Goal: Task Accomplishment & Management: Manage account settings

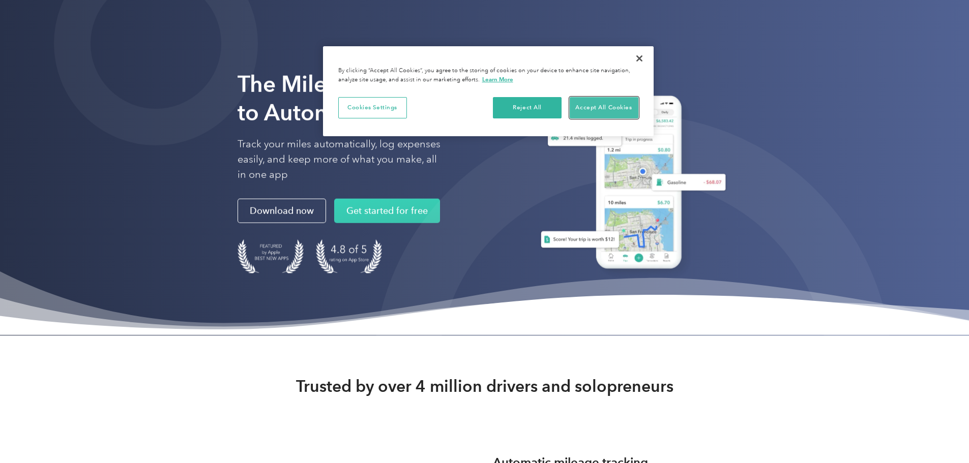
click at [600, 111] on button "Accept All Cookies" at bounding box center [603, 107] width 69 height 21
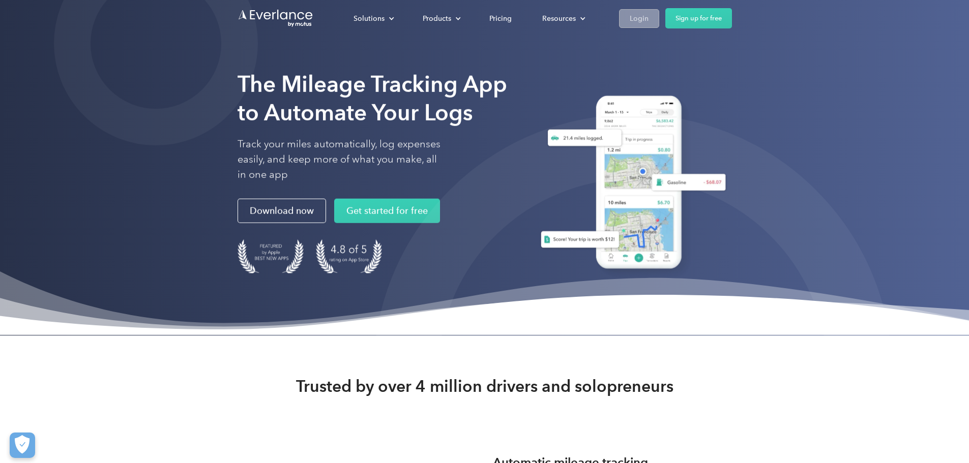
click at [648, 17] on div "Login" at bounding box center [638, 18] width 19 height 13
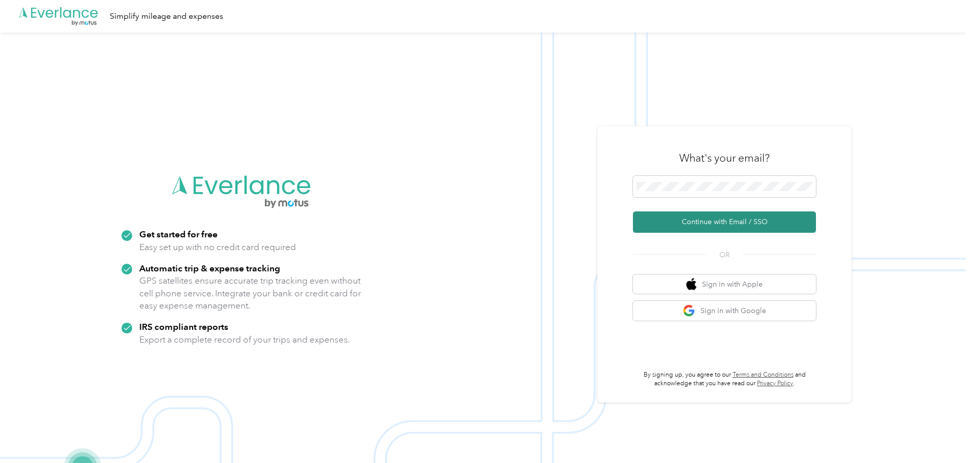
click at [707, 224] on button "Continue with Email / SSO" at bounding box center [724, 222] width 183 height 21
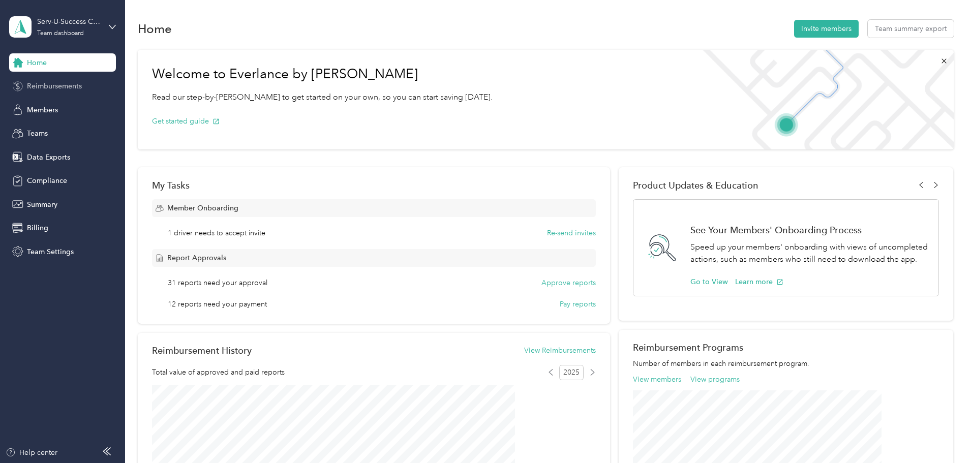
click at [46, 83] on span "Reimbursements" at bounding box center [54, 86] width 55 height 11
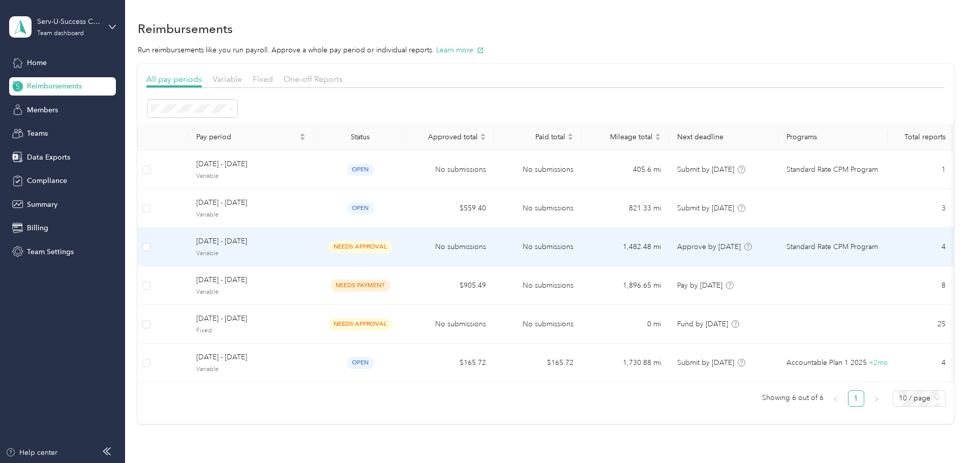
click at [306, 253] on span "Variable" at bounding box center [250, 253] width 109 height 9
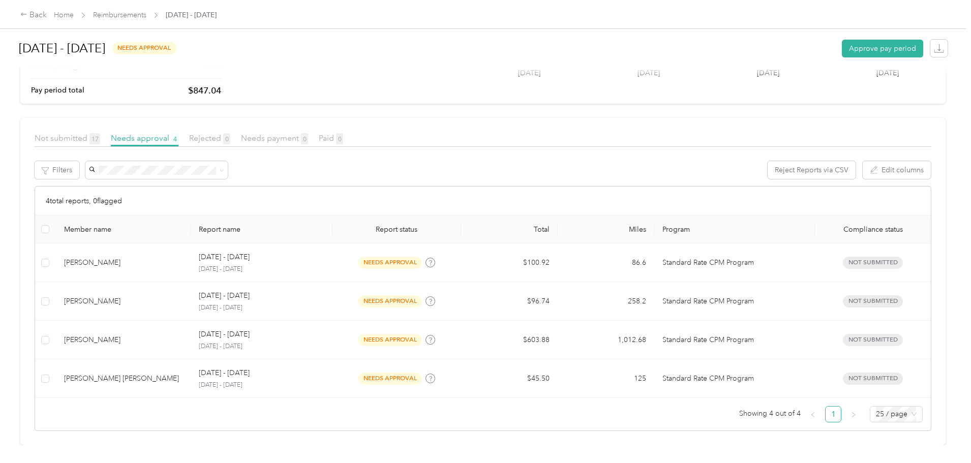
scroll to position [128, 0]
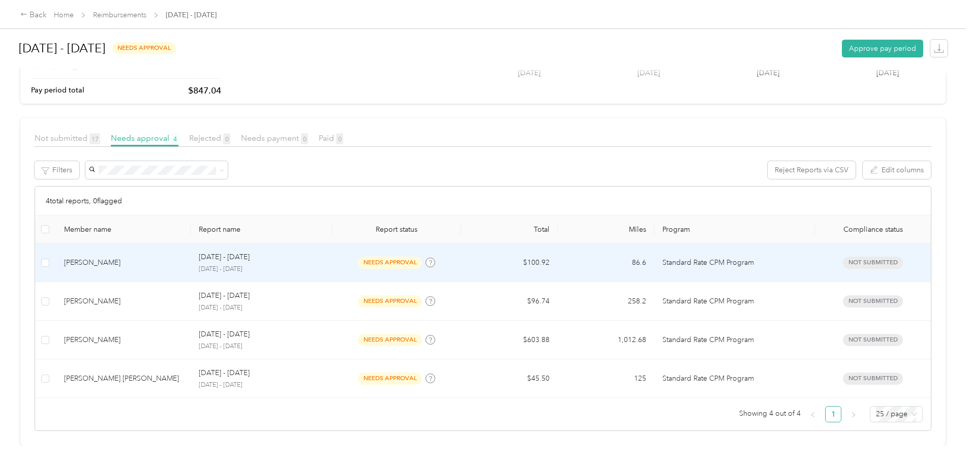
click at [250, 252] on p "[DATE] - [DATE]" at bounding box center [224, 257] width 51 height 11
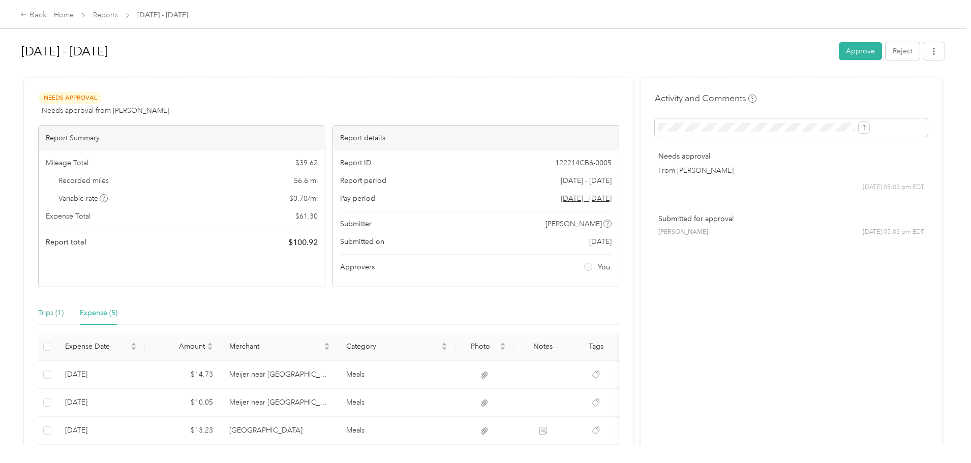
click at [64, 317] on div "Trips (1)" at bounding box center [50, 313] width 25 height 11
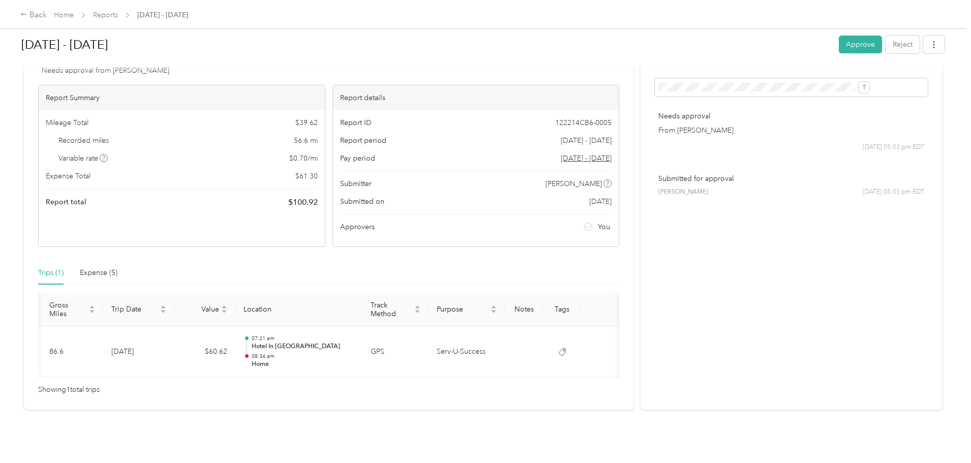
scroll to position [0, 57]
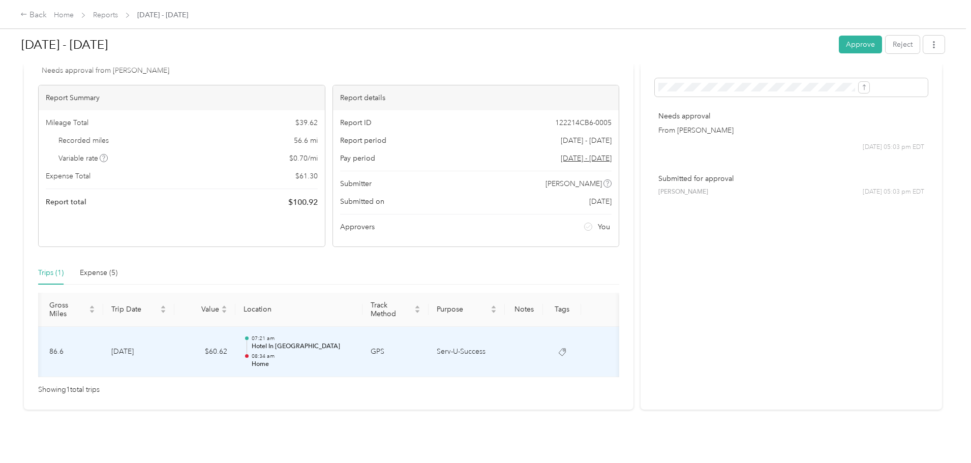
click at [322, 342] on p "Hotel In [GEOGRAPHIC_DATA]" at bounding box center [303, 346] width 103 height 9
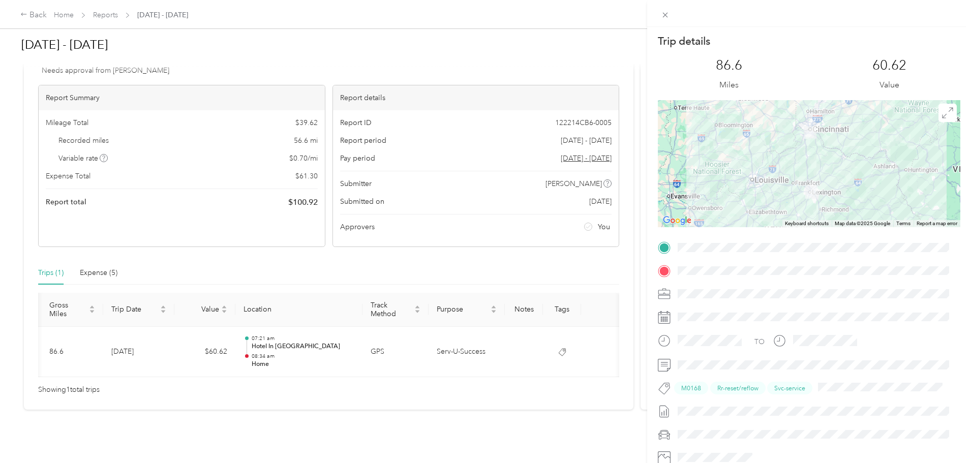
drag, startPoint x: 471, startPoint y: 371, endPoint x: 354, endPoint y: 372, distance: 117.0
click at [354, 372] on div "Trip details This trip cannot be edited because it is either under review, appr…" at bounding box center [485, 231] width 971 height 463
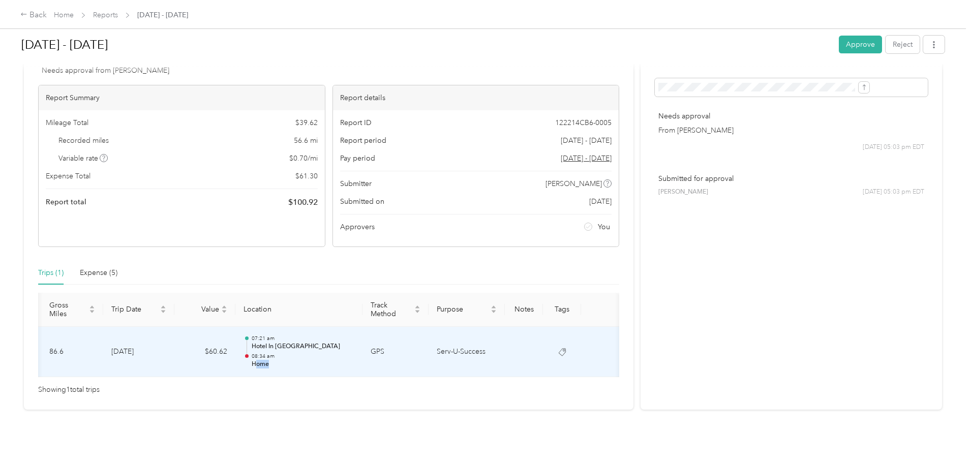
drag, startPoint x: 357, startPoint y: 366, endPoint x: 292, endPoint y: 365, distance: 65.1
click at [292, 365] on td "07:21 am Hotel In [GEOGRAPHIC_DATA] 08:34 am Home" at bounding box center [298, 352] width 127 height 51
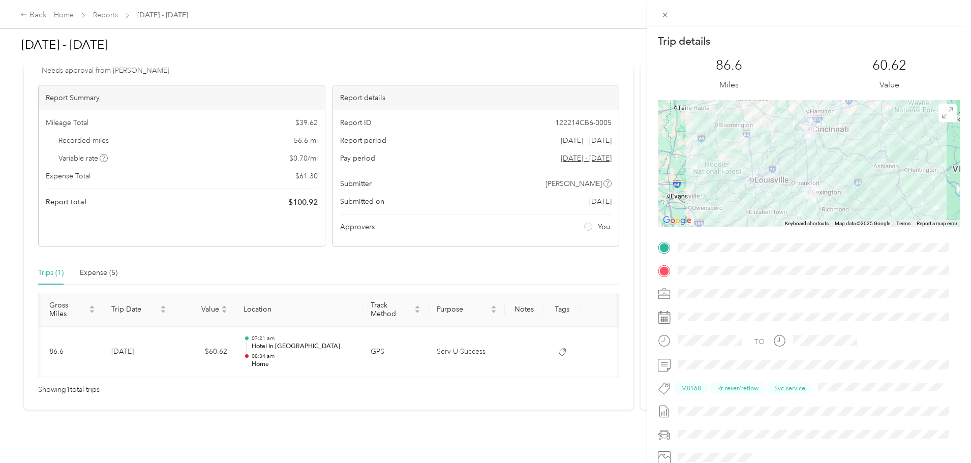
click at [123, 371] on div "Trip details This trip cannot be edited because it is either under review, appr…" at bounding box center [485, 231] width 971 height 463
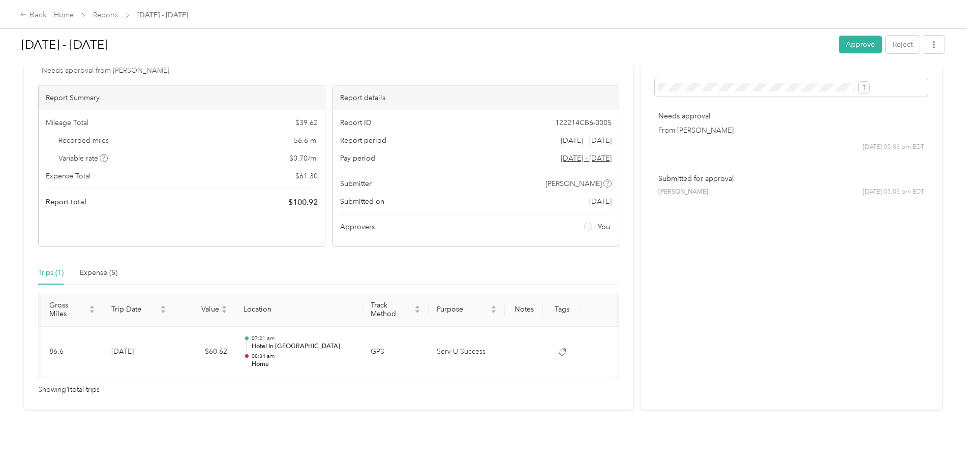
click at [123, 371] on div at bounding box center [485, 231] width 971 height 463
drag, startPoint x: 311, startPoint y: 364, endPoint x: 258, endPoint y: 370, distance: 53.7
click at [258, 370] on div "Gross Miles Trip Date Value Location Track Method Purpose Notes Tags 86.6 [DATE…" at bounding box center [328, 335] width 581 height 85
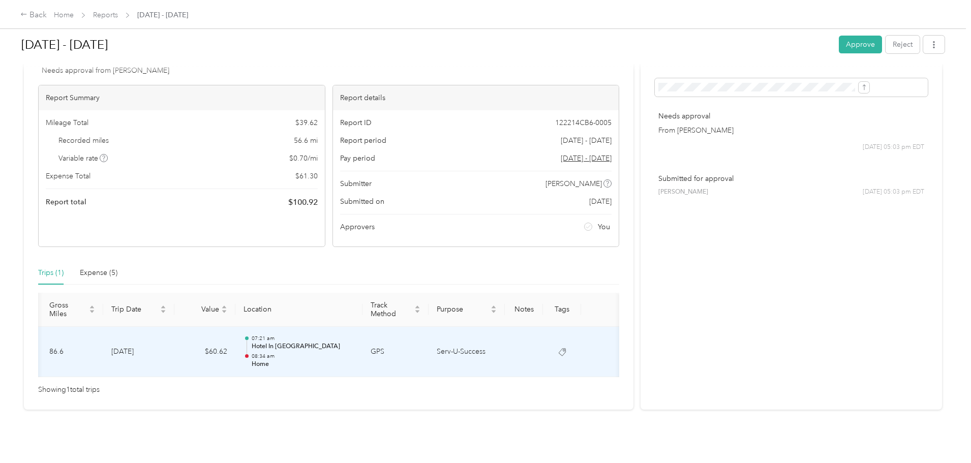
drag, startPoint x: 311, startPoint y: 359, endPoint x: 373, endPoint y: 359, distance: 62.0
click at [363, 359] on td "07:21 am Hotel In [GEOGRAPHIC_DATA] 08:34 am Home" at bounding box center [298, 352] width 127 height 51
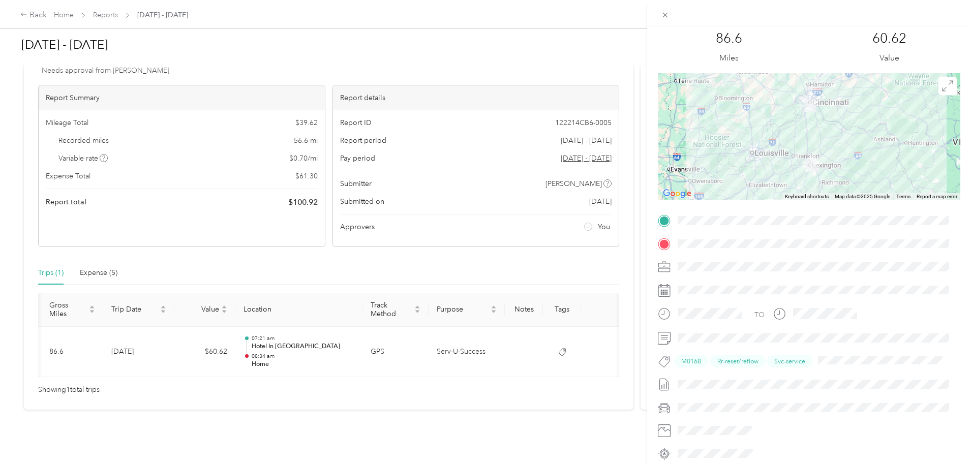
scroll to position [51, 0]
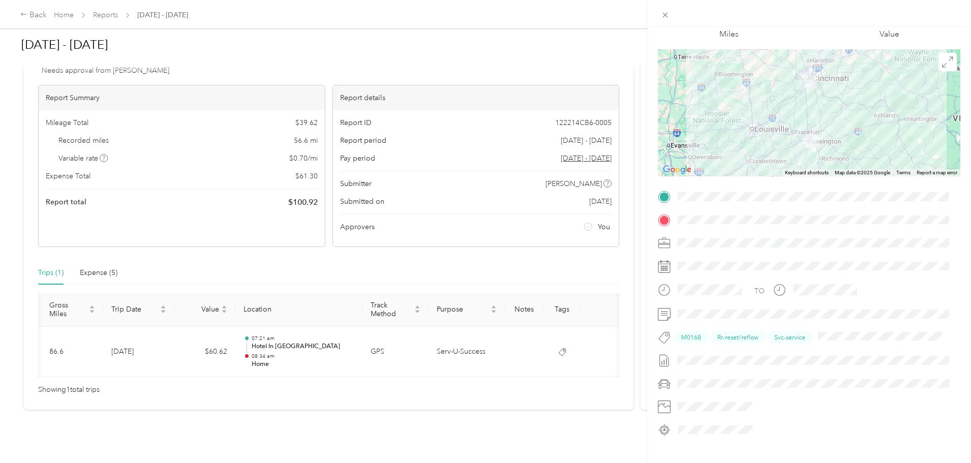
click at [112, 15] on div "Trip details This trip cannot be edited because it is either under review, appr…" at bounding box center [485, 231] width 971 height 463
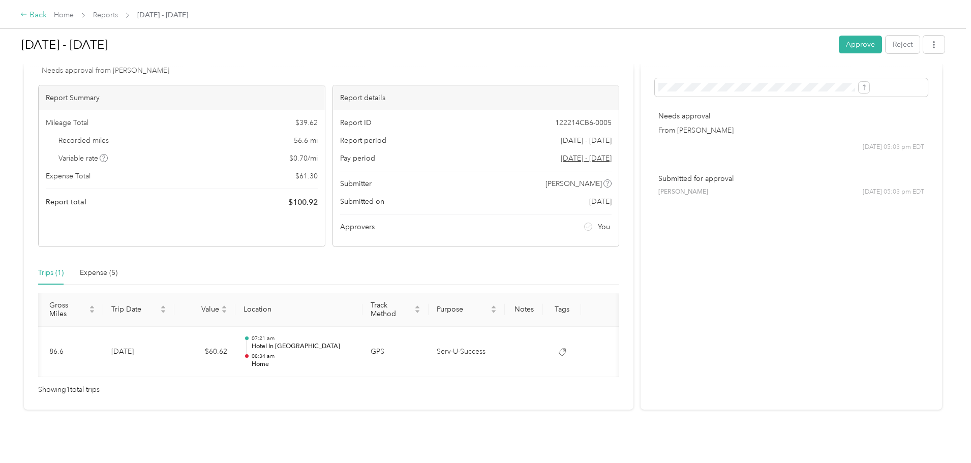
click at [47, 15] on div "Back" at bounding box center [33, 15] width 26 height 12
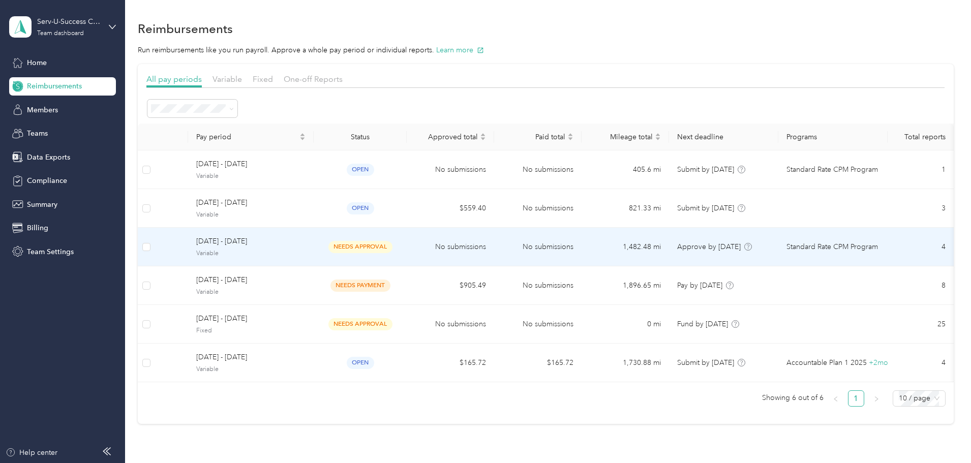
click at [393, 245] on span "needs approval" at bounding box center [360, 247] width 64 height 12
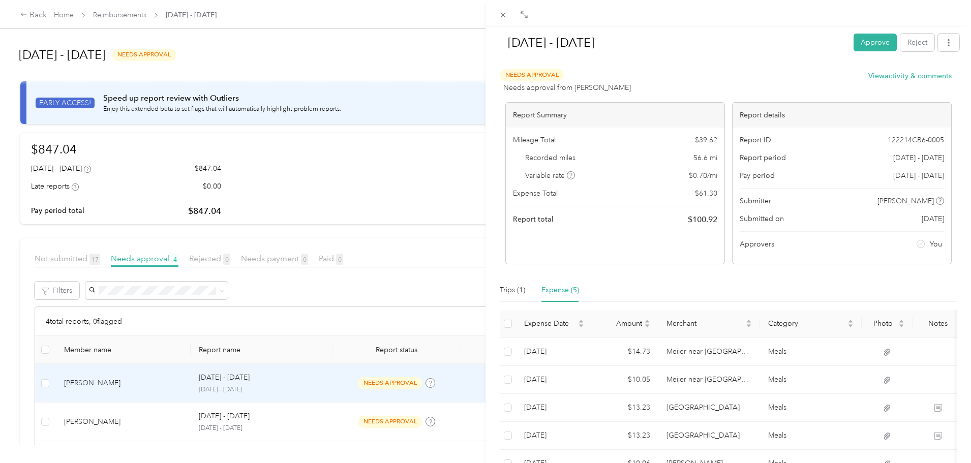
click at [303, 380] on div "[DATE] - [DATE] Approve Reject Needs Approval Needs approval from [PERSON_NAME]…" at bounding box center [485, 231] width 971 height 463
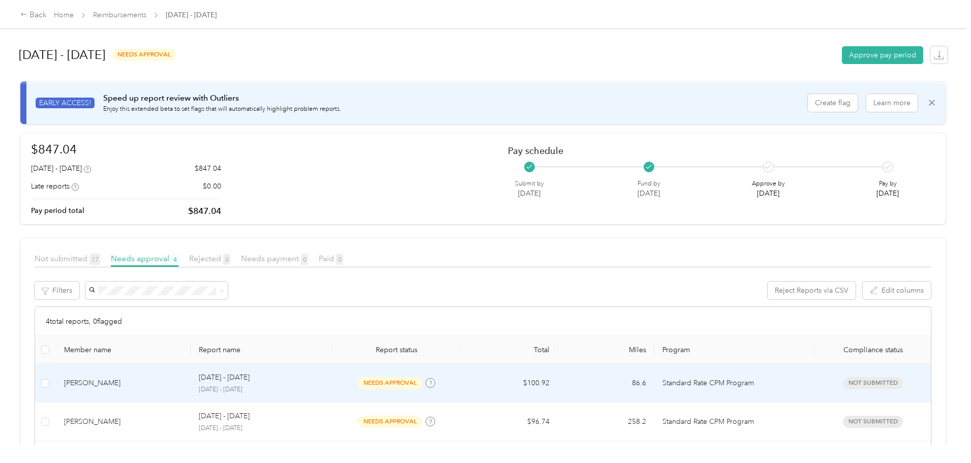
click at [387, 384] on span "needs approval" at bounding box center [390, 383] width 64 height 12
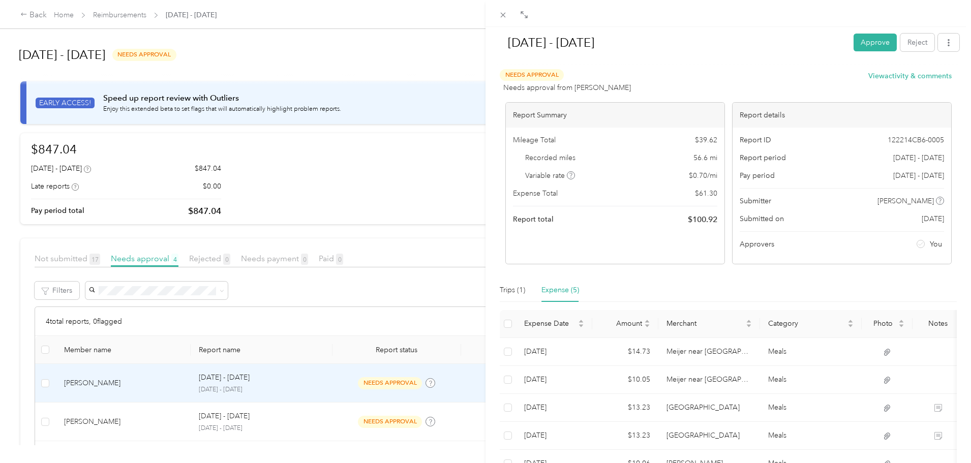
click at [277, 377] on div "[DATE] - [DATE] Approve Reject Needs Approval Needs approval from [PERSON_NAME]…" at bounding box center [485, 231] width 971 height 463
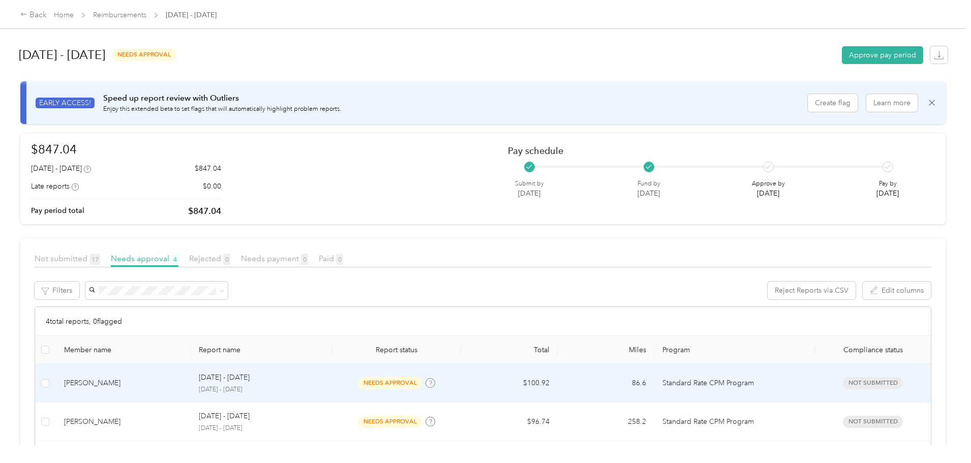
click at [388, 380] on span "needs approval" at bounding box center [390, 383] width 64 height 12
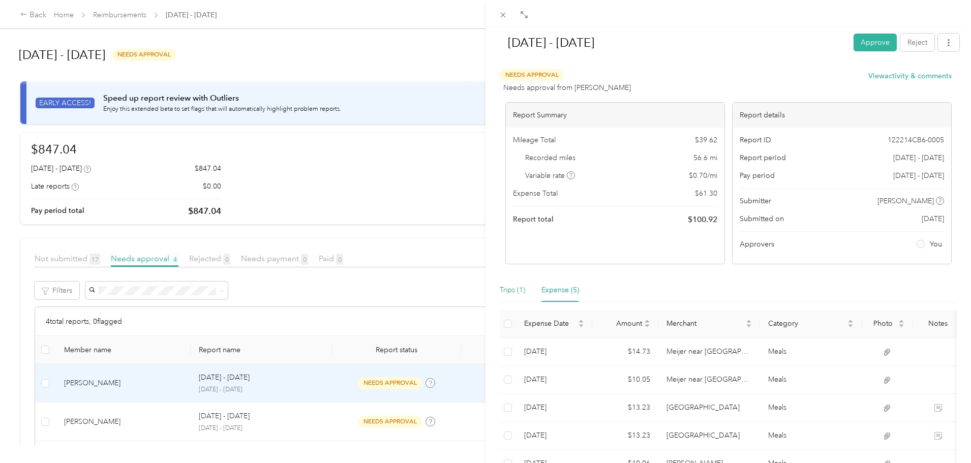
click at [512, 293] on div "Trips (1)" at bounding box center [512, 290] width 25 height 11
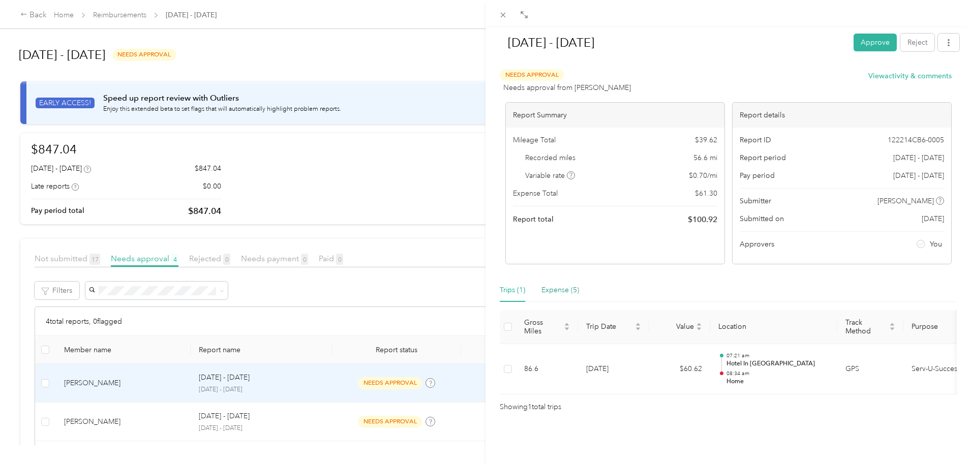
click at [546, 291] on div "Expense (5)" at bounding box center [561, 290] width 38 height 11
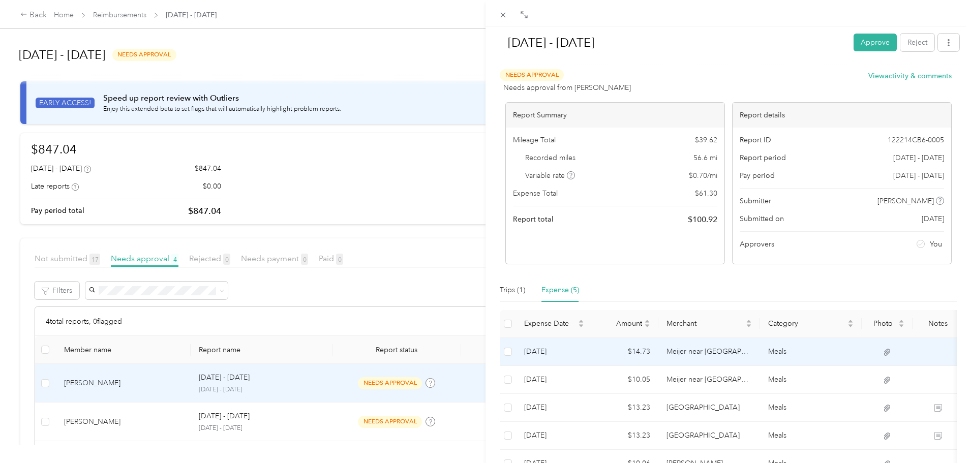
click at [657, 352] on td "$14.73" at bounding box center [625, 352] width 66 height 28
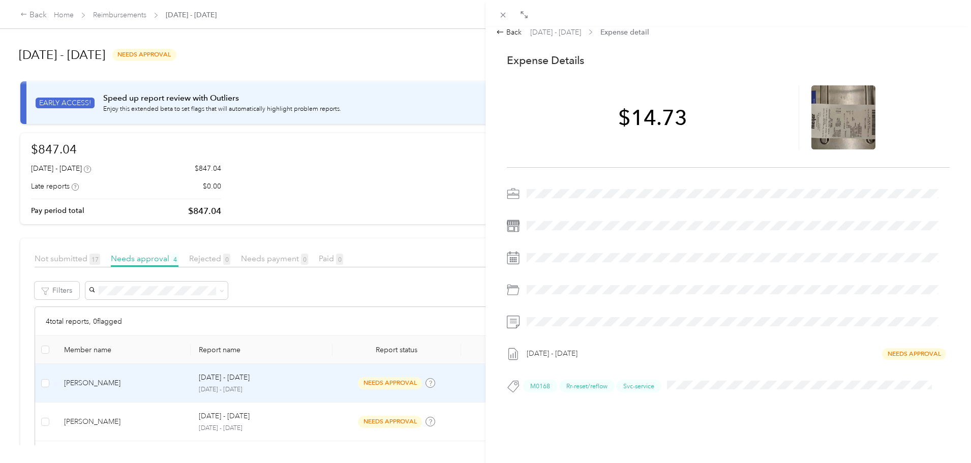
scroll to position [17, 0]
click at [504, 17] on icon at bounding box center [503, 15] width 9 height 9
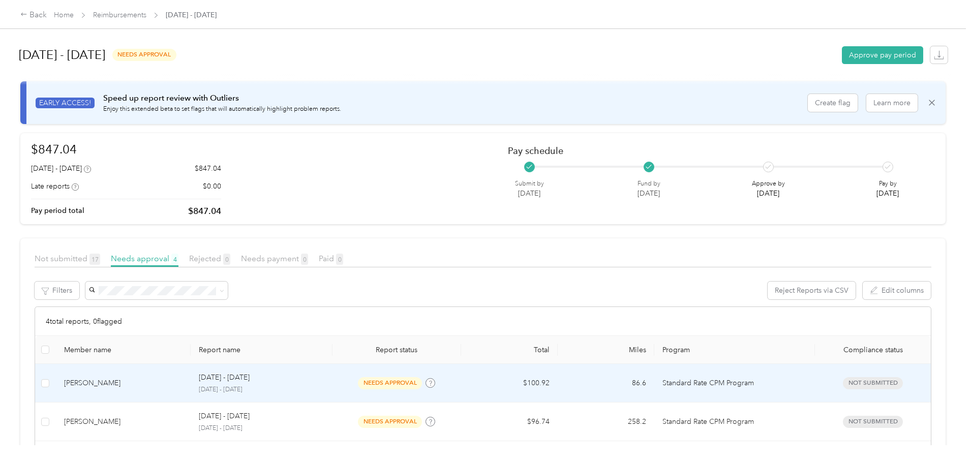
click at [400, 381] on span "needs approval" at bounding box center [390, 383] width 64 height 12
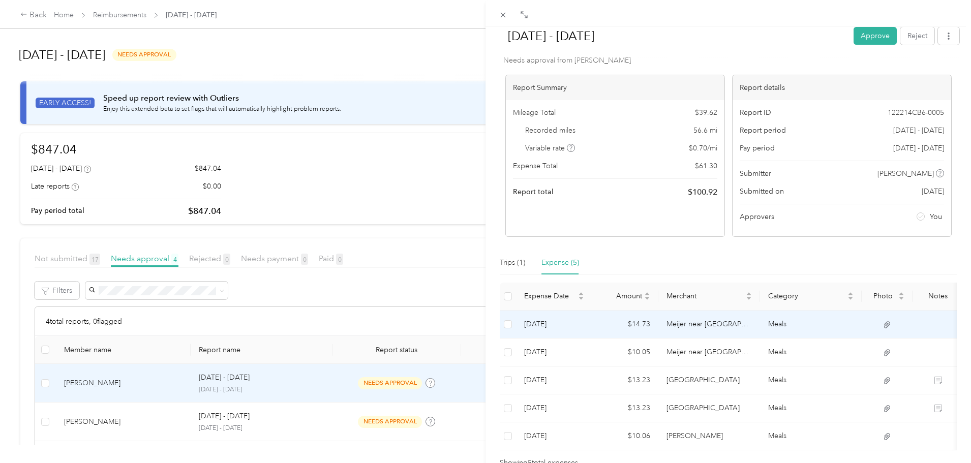
scroll to position [51, 0]
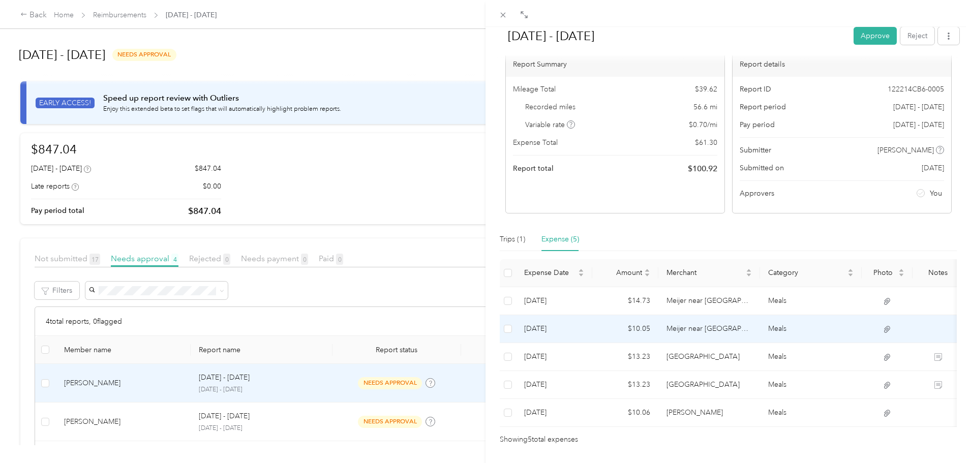
click at [661, 330] on td "Meijer near [GEOGRAPHIC_DATA], [GEOGRAPHIC_DATA], [GEOGRAPHIC_DATA]" at bounding box center [709, 329] width 102 height 28
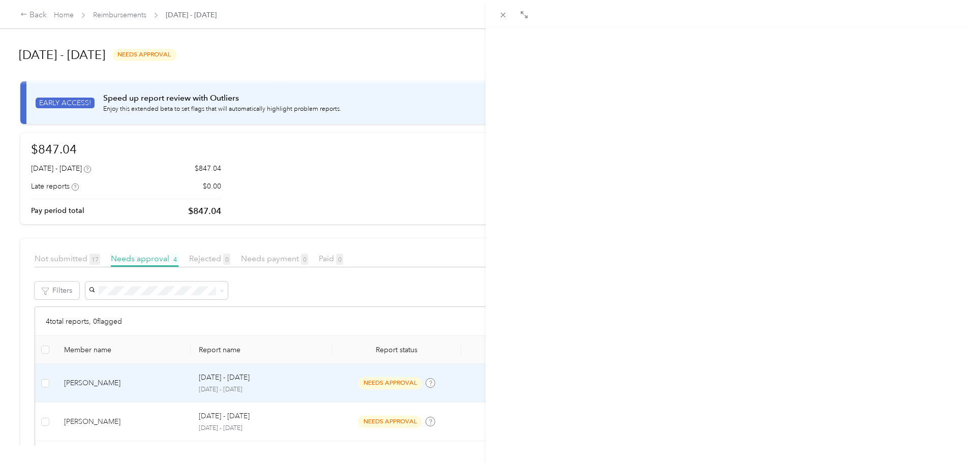
scroll to position [0, 0]
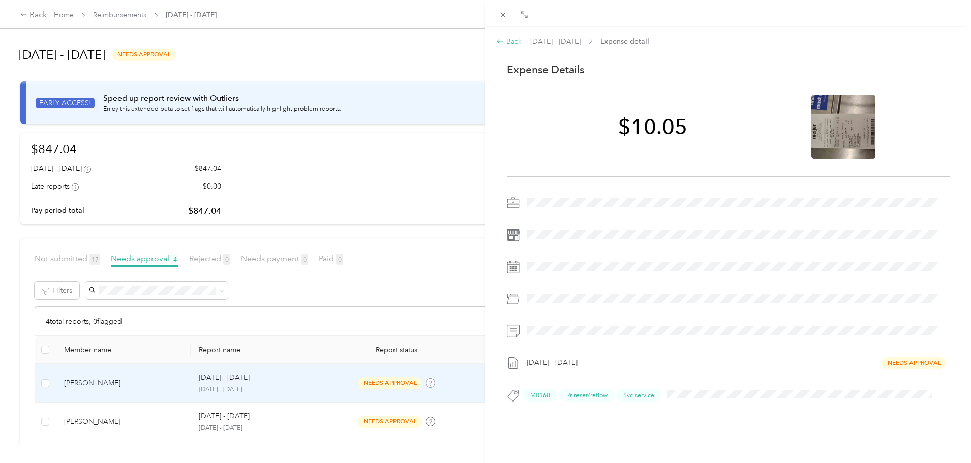
click at [509, 45] on div "Back" at bounding box center [508, 41] width 25 height 11
